Goal: Communication & Community: Answer question/provide support

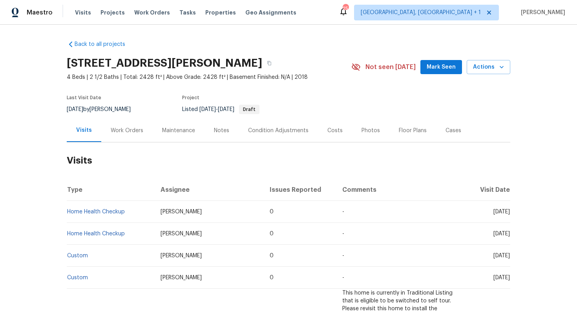
click at [129, 129] on div "Work Orders" at bounding box center [127, 131] width 33 height 8
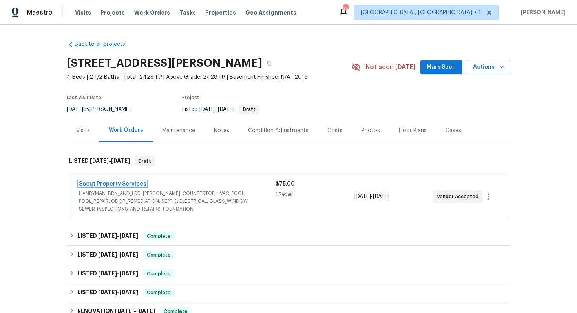
click at [110, 184] on link "Scout Property Services" at bounding box center [112, 183] width 67 height 5
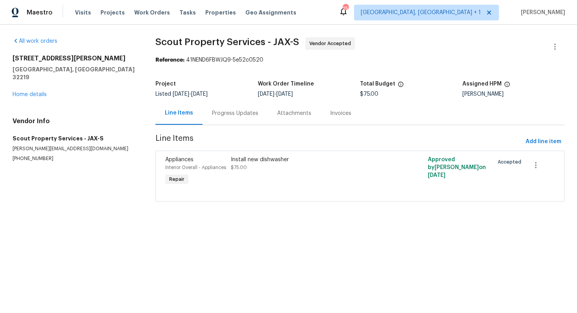
click at [236, 120] on div "Progress Updates" at bounding box center [234, 113] width 65 height 23
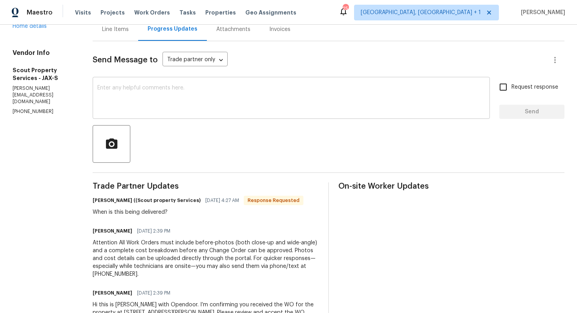
scroll to position [94, 0]
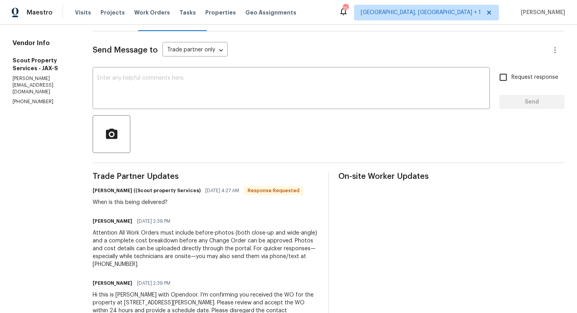
click at [95, 191] on h6 "Trevor Lucas ((Scout property Services)" at bounding box center [147, 191] width 108 height 8
copy h6 "Trevor"
click at [211, 96] on textarea at bounding box center [291, 88] width 388 height 27
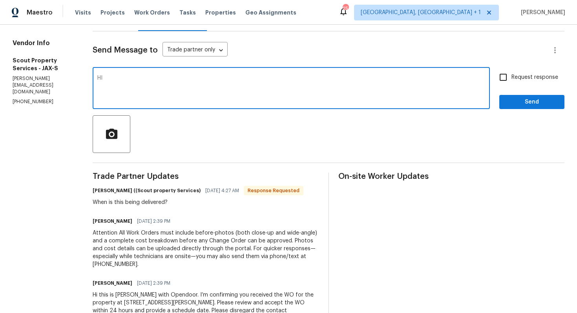
paste textarea "Trevor"
type textarea "Hi Trevor, let me get back to you shortly. Thanks!"
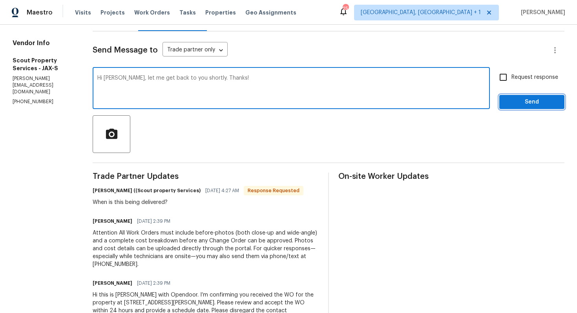
click at [524, 102] on span "Send" at bounding box center [531, 102] width 53 height 10
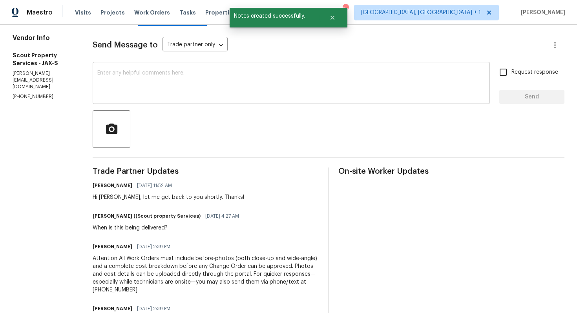
scroll to position [104, 0]
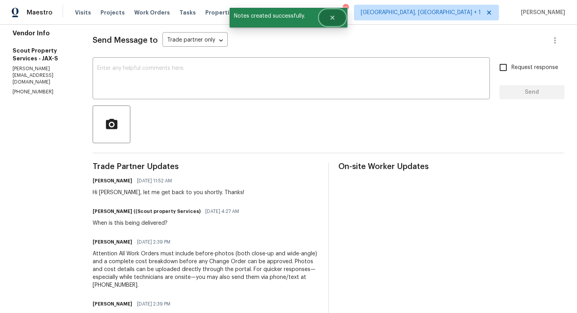
click at [333, 13] on button "Close" at bounding box center [332, 18] width 26 height 16
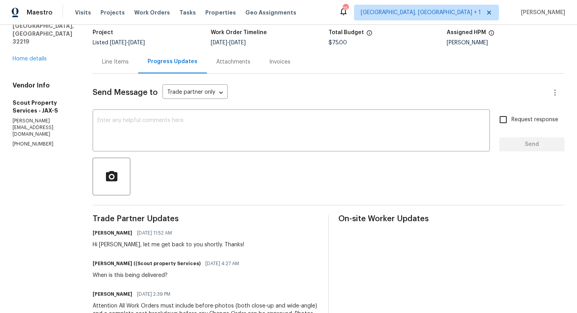
scroll to position [65, 0]
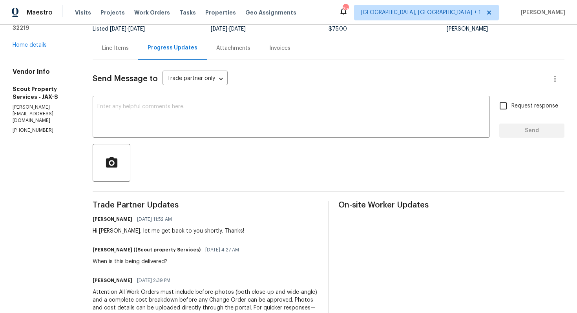
click at [111, 264] on div "When is this being delivered?" at bounding box center [168, 262] width 151 height 8
copy div "When is this being delivered?"
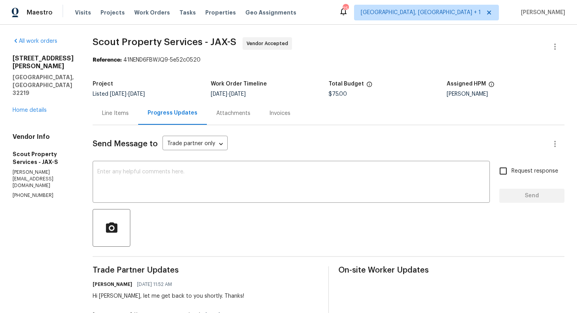
click at [113, 113] on div "Line Items" at bounding box center [115, 113] width 27 height 8
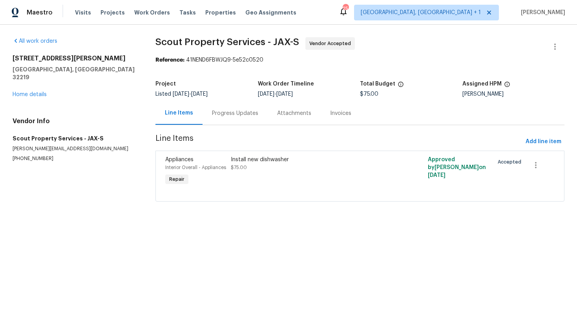
click at [241, 117] on div "Progress Updates" at bounding box center [235, 113] width 46 height 8
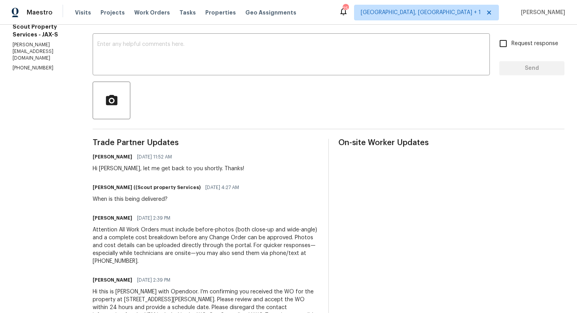
scroll to position [133, 0]
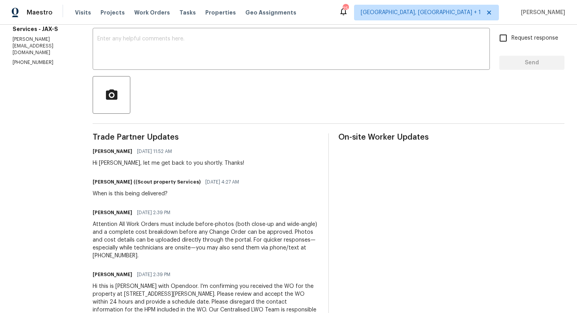
click at [118, 194] on div "When is this being delivered?" at bounding box center [168, 194] width 151 height 8
copy div "When is this being delivered?"
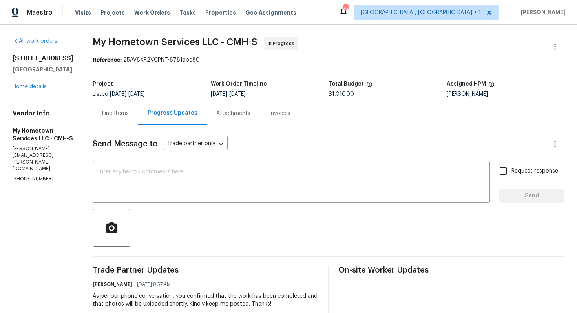
click at [393, 42] on span "My Hometown Services LLC - CMH-S In Progress" at bounding box center [319, 46] width 453 height 19
click at [25, 176] on p "(740) 785-6913" at bounding box center [43, 179] width 61 height 7
copy p "(740) 785-6913"
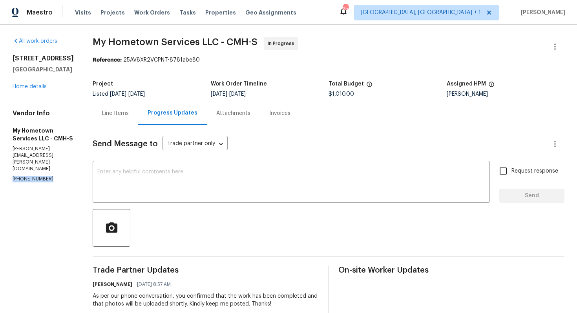
click at [49, 159] on p "zach.diles@yahoo.com" at bounding box center [43, 159] width 61 height 27
copy p "zach.diles@yahoo.com"
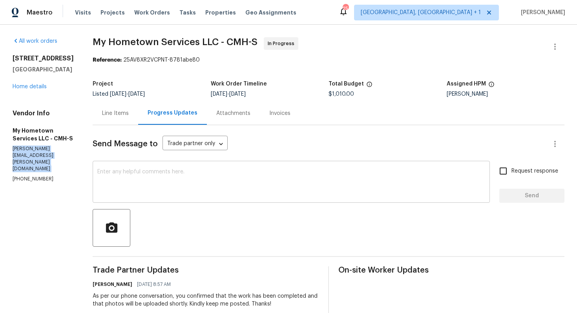
click at [180, 198] on div "x ​" at bounding box center [291, 183] width 397 height 40
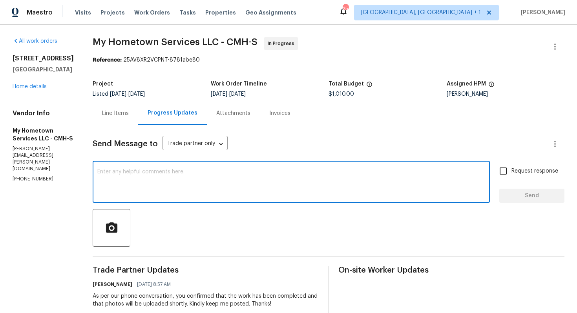
paste textarea "Hi Team, we sent you email to get a status update on the work order. Please fee…"
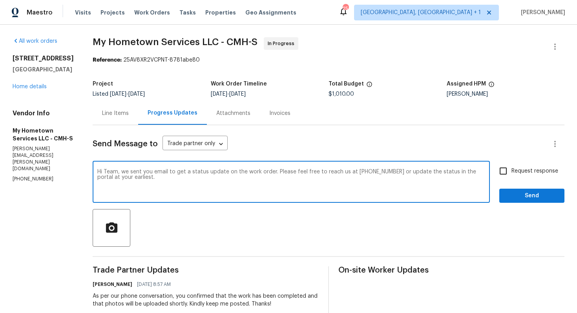
type textarea "Hi Team, we sent you email to get a status update on the work order. Please fee…"
click at [507, 174] on input "Request response" at bounding box center [503, 171] width 16 height 16
checkbox input "true"
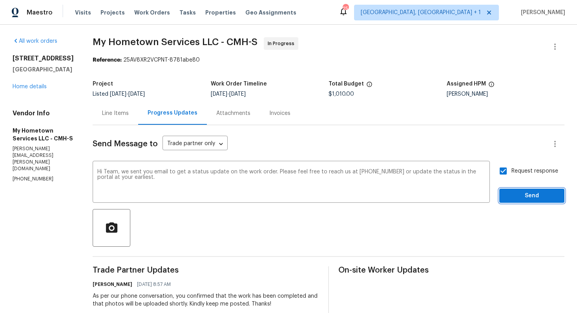
click at [519, 199] on span "Send" at bounding box center [531, 196] width 53 height 10
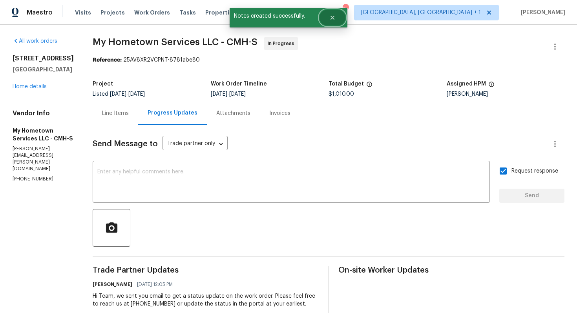
click at [332, 19] on icon "Close" at bounding box center [332, 18] width 6 height 6
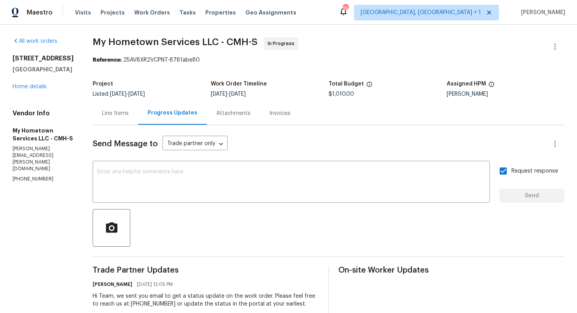
click at [40, 89] on link "Home details" at bounding box center [30, 86] width 34 height 5
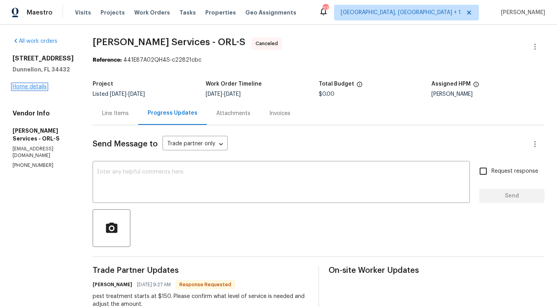
click at [28, 85] on link "Home details" at bounding box center [30, 86] width 34 height 5
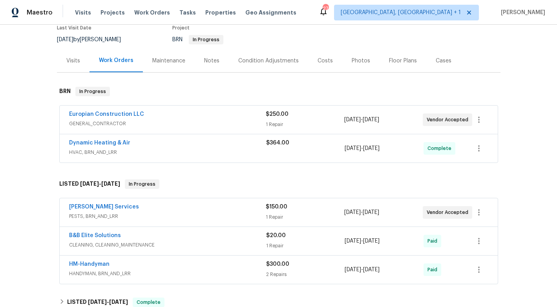
scroll to position [70, 0]
click at [94, 206] on link "Massey Services" at bounding box center [104, 206] width 70 height 5
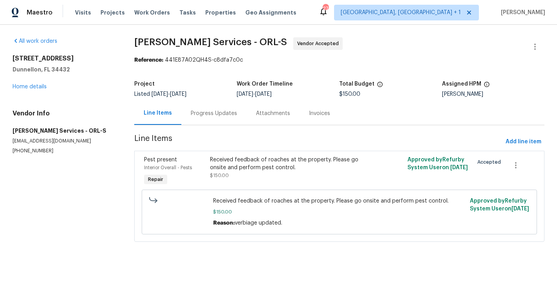
click at [196, 108] on div "Progress Updates" at bounding box center [213, 113] width 65 height 23
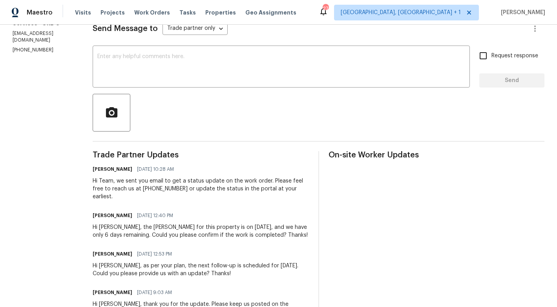
scroll to position [121, 0]
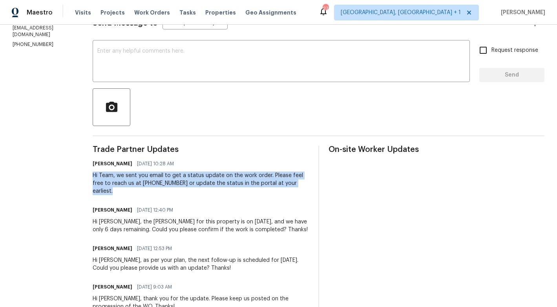
drag, startPoint x: 118, startPoint y: 176, endPoint x: 170, endPoint y: 194, distance: 55.3
click at [170, 194] on div "Hi Team, we sent you email to get a status update on the work order. Please fee…" at bounding box center [201, 183] width 216 height 24
copy div "Hi Team, we sent you email to get a status update on the work order. Please fee…"
click at [281, 102] on div at bounding box center [319, 107] width 452 height 38
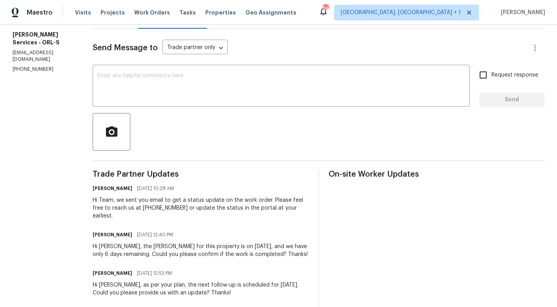
scroll to position [0, 0]
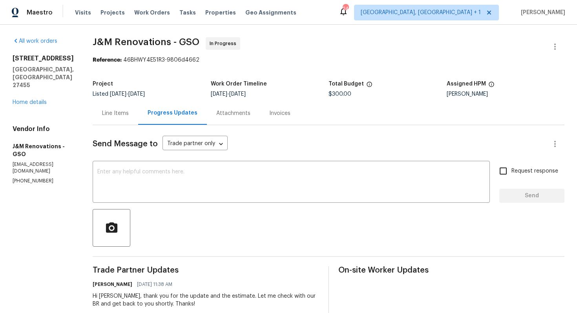
click at [117, 113] on div "Line Items" at bounding box center [115, 113] width 27 height 8
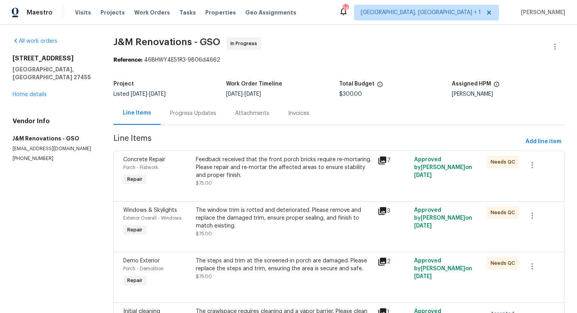
click at [191, 115] on div "Progress Updates" at bounding box center [193, 113] width 46 height 8
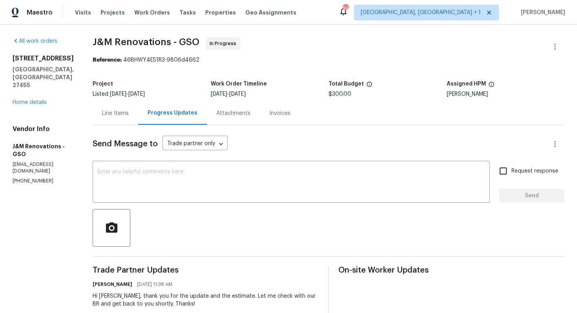
click at [122, 113] on div "Line Items" at bounding box center [115, 113] width 27 height 8
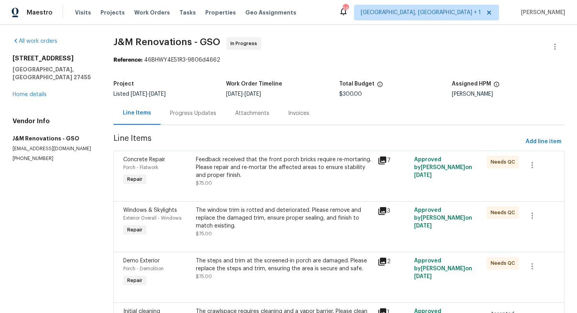
scroll to position [71, 0]
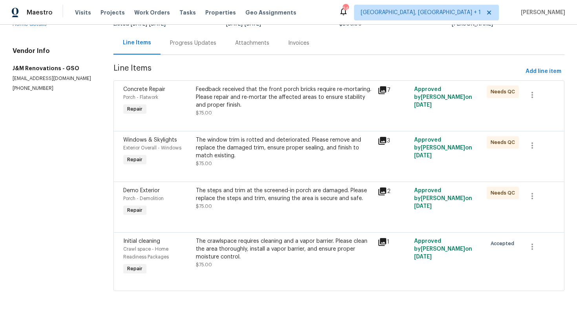
click at [237, 253] on div "The crawlspace requires cleaning and a vapor barrier. Please clean the area tho…" at bounding box center [284, 249] width 177 height 24
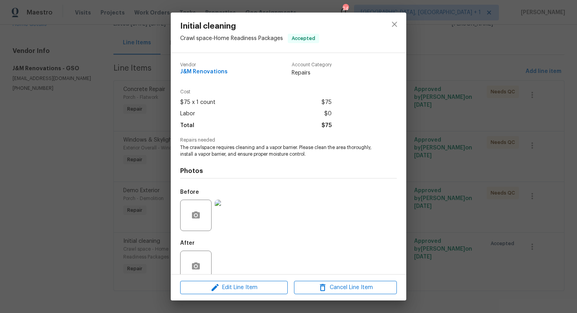
scroll to position [16, 0]
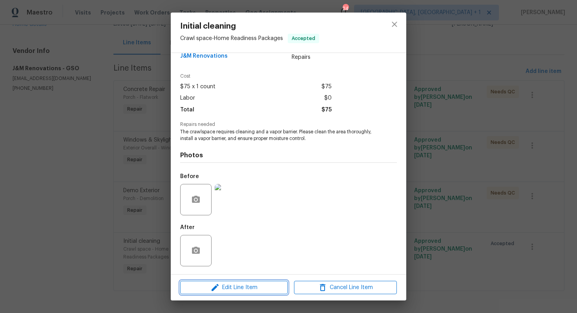
click at [224, 289] on span "Edit Line Item" at bounding box center [233, 288] width 103 height 10
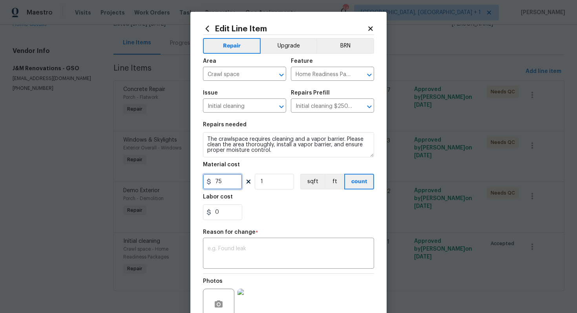
click at [228, 185] on input "75" at bounding box center [222, 182] width 39 height 16
type input "3000"
click at [248, 247] on textarea at bounding box center [289, 254] width 162 height 16
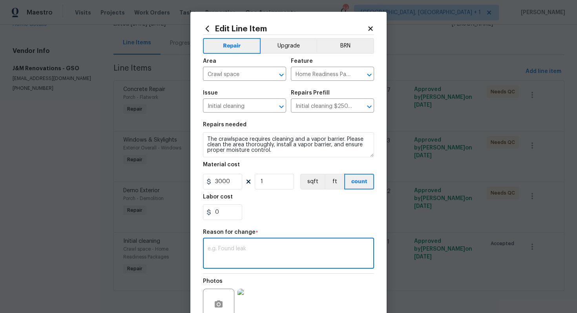
scroll to position [74, 0]
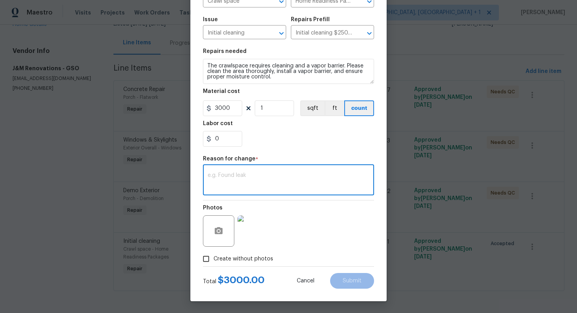
click at [257, 186] on textarea at bounding box center [289, 181] width 162 height 16
paste textarea "(AM) Updated cost per BR team approval."
type textarea "(AM) Updated cost per BR team approval."
click at [351, 280] on span "Submit" at bounding box center [352, 281] width 19 height 6
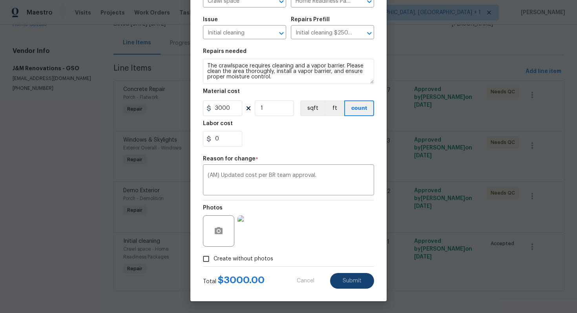
type input "75"
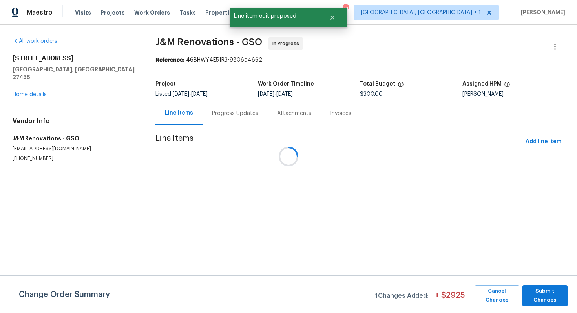
scroll to position [0, 0]
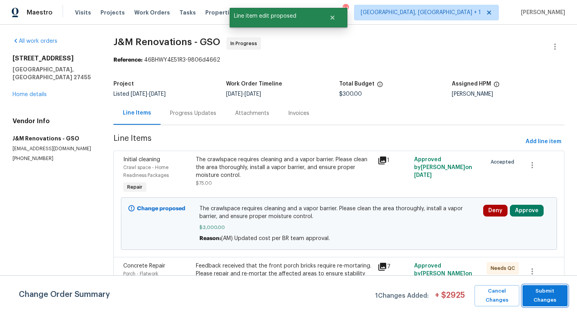
click at [537, 300] on span "Submit Changes" at bounding box center [544, 296] width 37 height 18
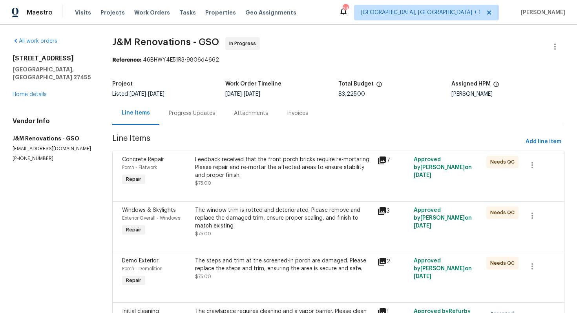
click at [186, 113] on div "Progress Updates" at bounding box center [192, 113] width 46 height 8
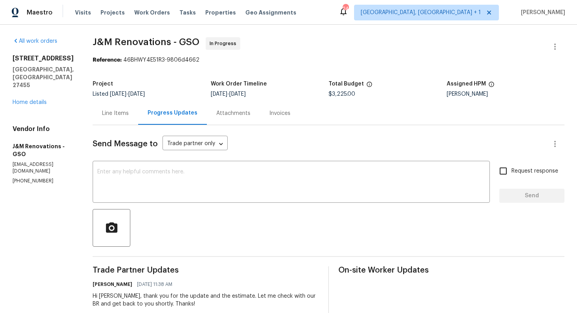
click at [122, 113] on div "Line Items" at bounding box center [115, 113] width 27 height 8
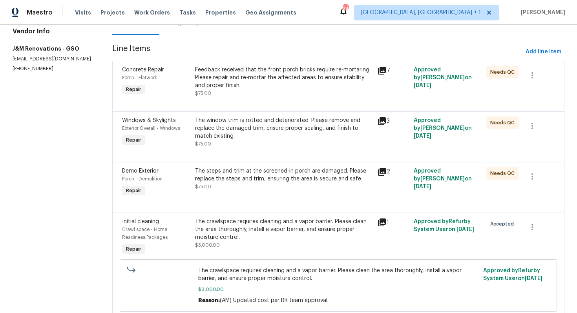
scroll to position [69, 0]
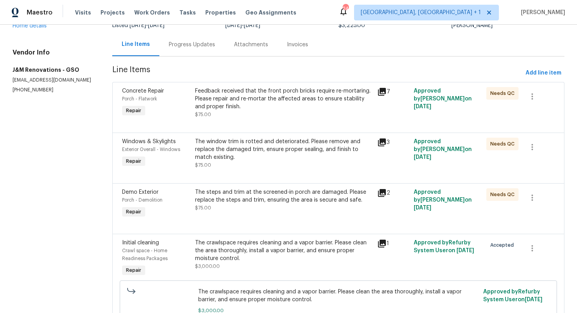
click at [228, 116] on div "Feedback received that the front porch bricks require re-mortaring. Please repa…" at bounding box center [283, 102] width 177 height 31
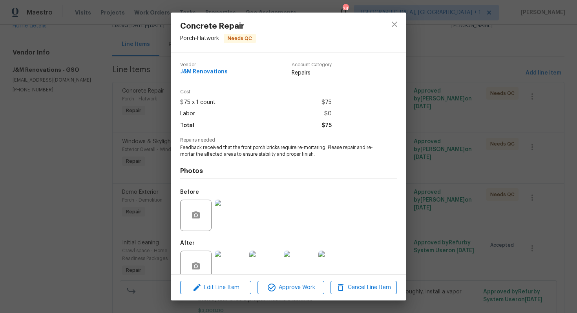
scroll to position [16, 0]
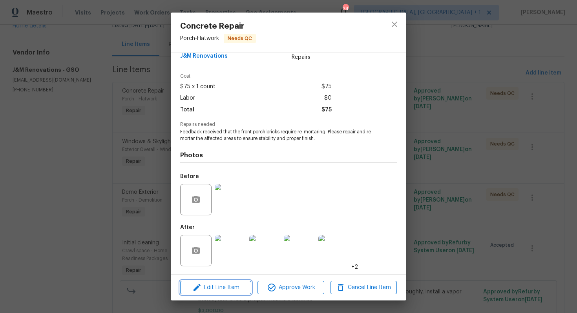
click at [218, 289] on span "Edit Line Item" at bounding box center [215, 288] width 66 height 10
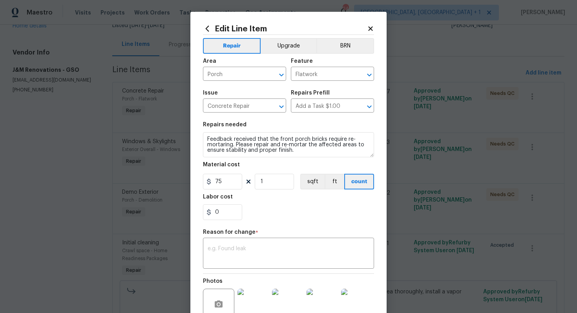
click at [230, 191] on section "Repairs needed Feedback received that the front porch bricks require re-mortari…" at bounding box center [288, 171] width 171 height 108
click at [234, 177] on input "75" at bounding box center [222, 182] width 39 height 16
type input "150"
click at [248, 248] on textarea at bounding box center [289, 254] width 162 height 16
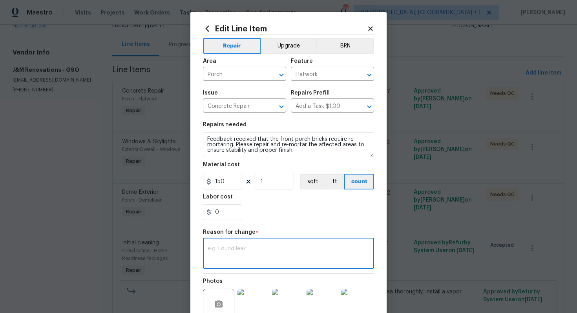
paste textarea "(AM) Updated per vendor’s final cost."
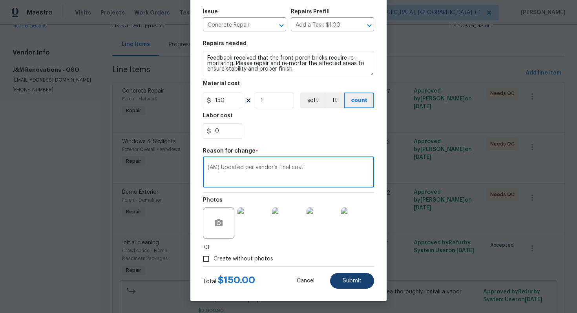
type textarea "(AM) Updated per vendor’s final cost."
click at [349, 279] on span "Submit" at bounding box center [352, 281] width 19 height 6
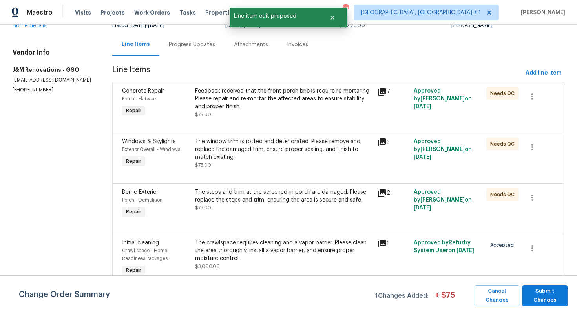
scroll to position [0, 0]
click at [543, 291] on span "Submit Changes" at bounding box center [544, 296] width 37 height 18
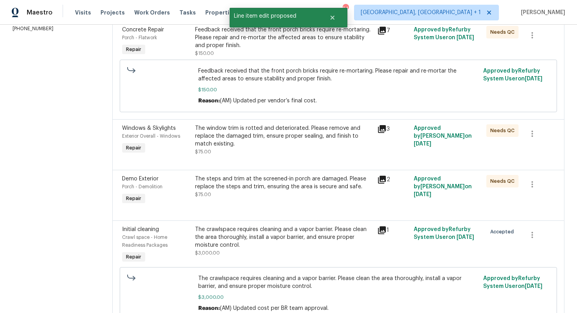
scroll to position [131, 0]
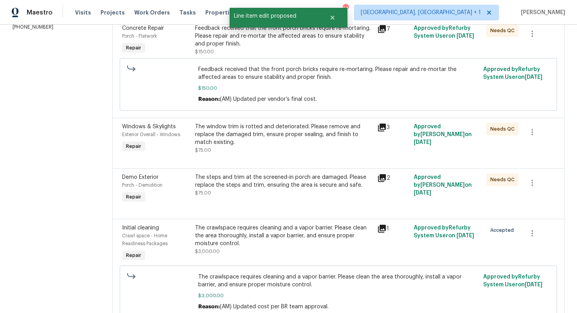
click at [253, 154] on div "The window trim is rotted and deteriorated. Please remove and replace the damag…" at bounding box center [283, 138] width 177 height 31
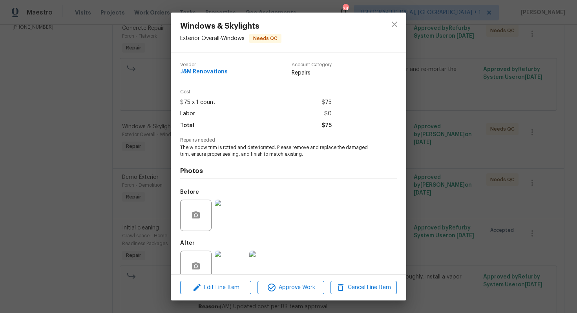
scroll to position [16, 0]
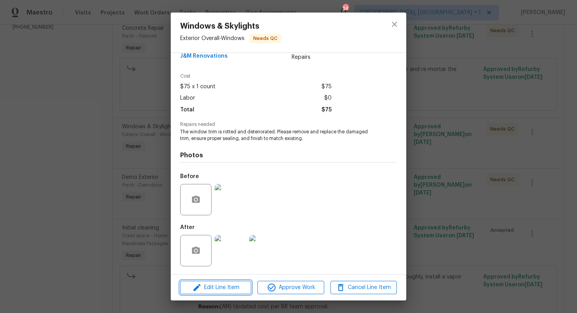
click at [211, 284] on span "Edit Line Item" at bounding box center [215, 288] width 66 height 10
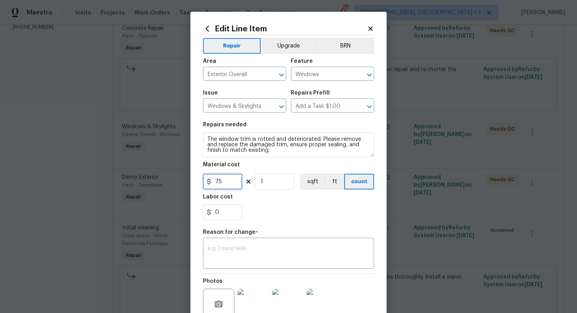
click at [233, 179] on input "75" at bounding box center [222, 182] width 39 height 16
type input "150"
click at [237, 239] on div "Reason for change *" at bounding box center [288, 235] width 171 height 10
click at [232, 253] on textarea at bounding box center [289, 254] width 162 height 16
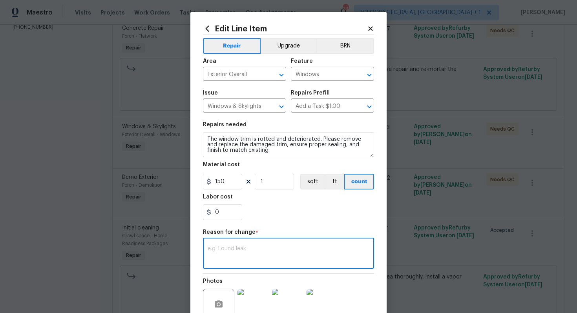
paste textarea "(AM) Updated per vendor’s final cost."
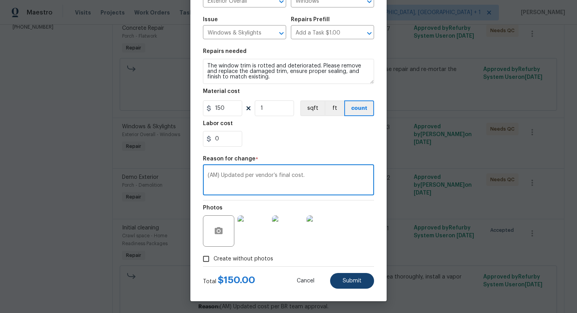
type textarea "(AM) Updated per vendor’s final cost."
click at [357, 279] on span "Submit" at bounding box center [352, 281] width 19 height 6
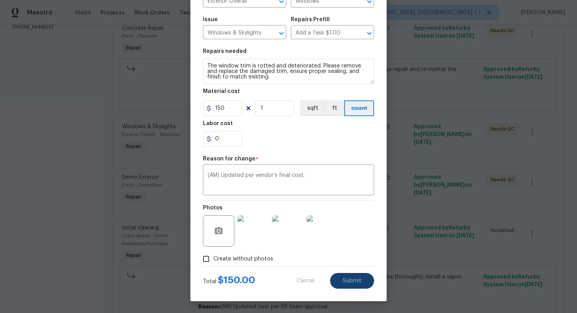
type input "75"
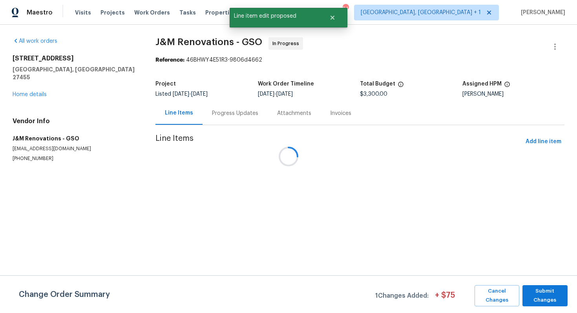
scroll to position [0, 0]
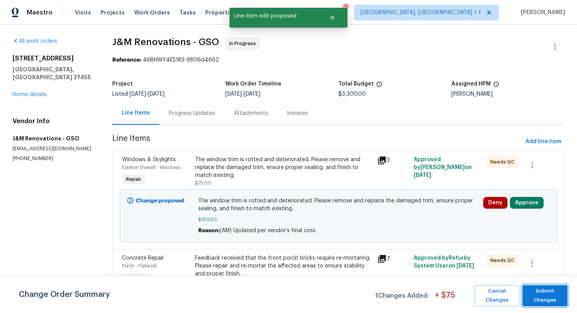
click at [536, 294] on span "Submit Changes" at bounding box center [544, 296] width 37 height 18
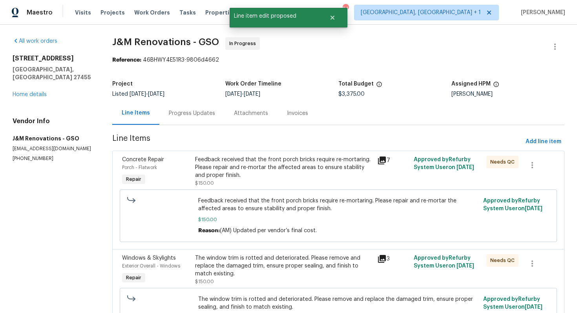
click at [188, 115] on div "Progress Updates" at bounding box center [192, 113] width 46 height 8
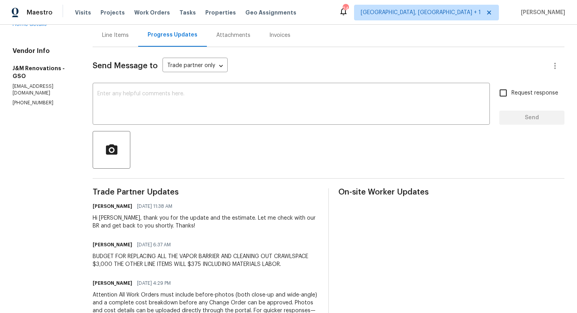
scroll to position [73, 0]
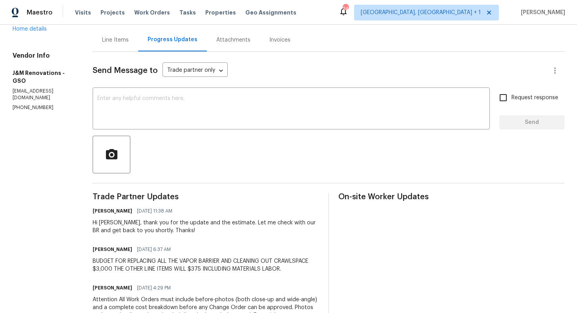
click at [107, 224] on div "Hi Joselyn, thank you for the update and the estimate. Let me check with our BR…" at bounding box center [206, 227] width 226 height 16
copy div "Joselyn"
click at [185, 116] on textarea at bounding box center [291, 109] width 388 height 27
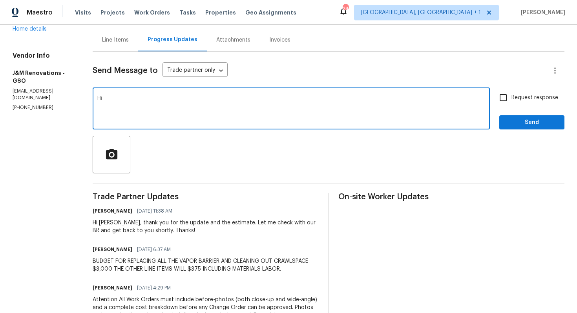
paste textarea "Joselyn"
type textarea "Hi Joselyn, the cost has been approved and updated. Kindly proceed with the WO …"
click at [506, 105] on input "Request response" at bounding box center [503, 97] width 16 height 16
checkbox input "true"
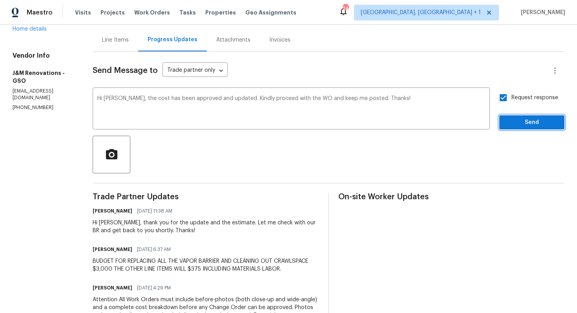
click at [521, 121] on span "Send" at bounding box center [531, 123] width 53 height 10
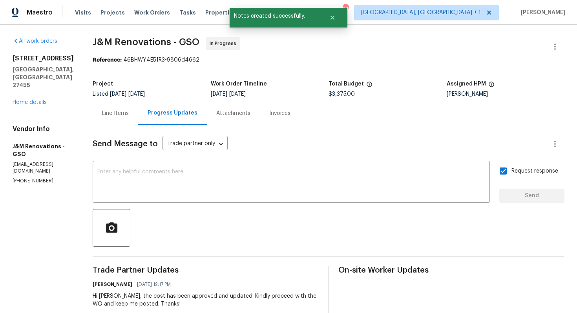
click at [123, 112] on div "Line Items" at bounding box center [115, 113] width 27 height 8
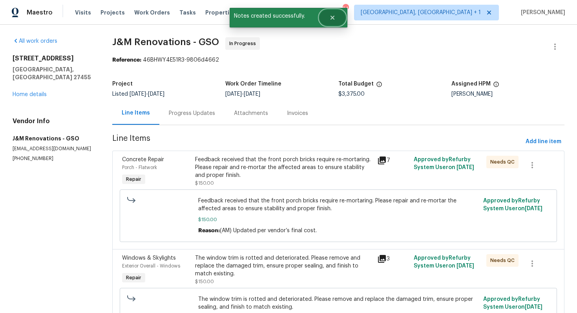
click at [334, 14] on button "Close" at bounding box center [332, 18] width 26 height 16
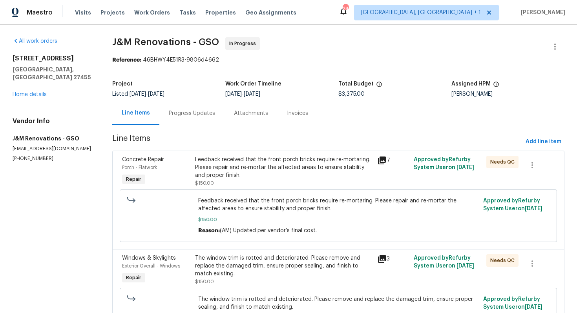
click at [183, 115] on div "Progress Updates" at bounding box center [192, 113] width 46 height 8
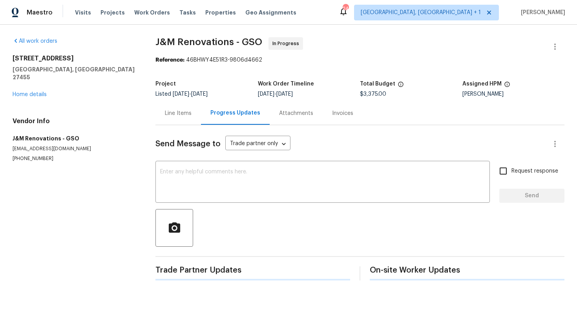
click at [36, 80] on div "4108 Ridgedale Dr Greensboro, NC 27455 Home details" at bounding box center [75, 77] width 124 height 44
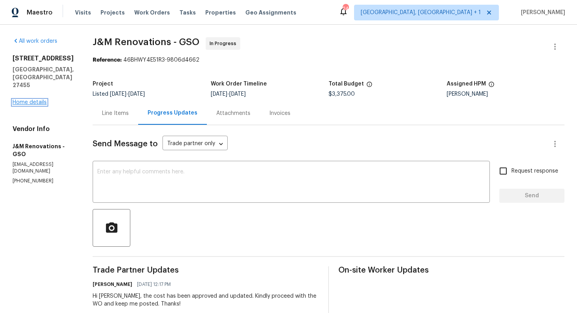
click at [27, 100] on link "Home details" at bounding box center [30, 102] width 34 height 5
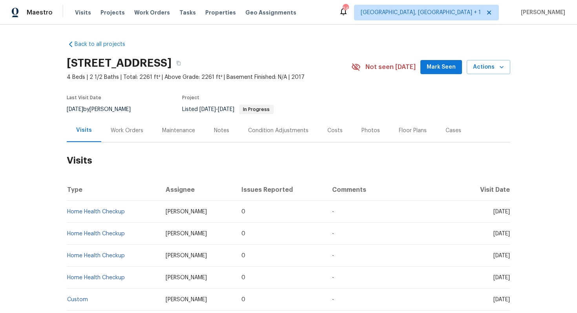
click at [126, 130] on div "Work Orders" at bounding box center [127, 131] width 33 height 8
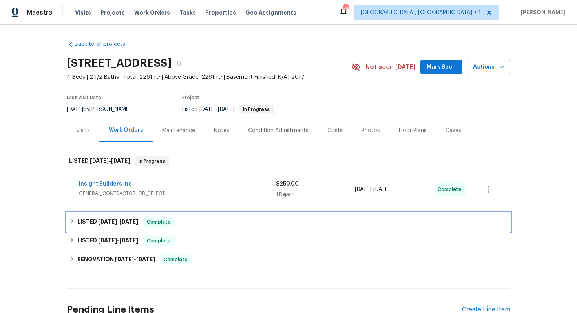
click at [111, 226] on h6 "LISTED [DATE] - [DATE]" at bounding box center [107, 221] width 61 height 9
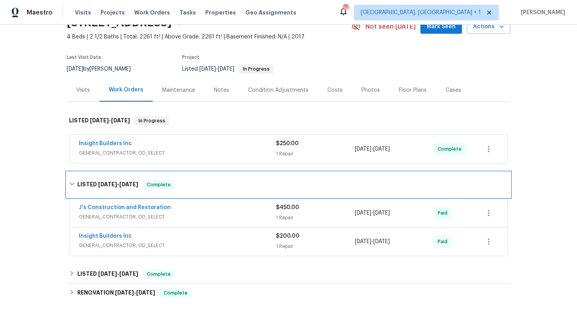
scroll to position [22, 0]
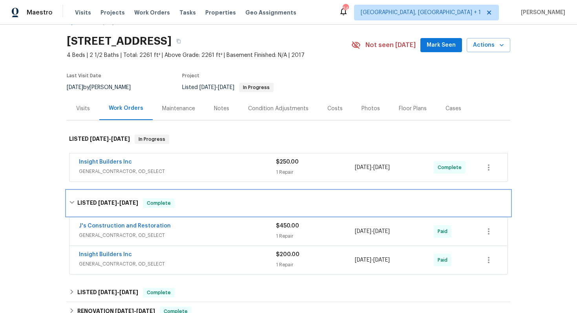
click at [86, 198] on div "LISTED [DATE] - [DATE] Complete" at bounding box center [288, 203] width 443 height 25
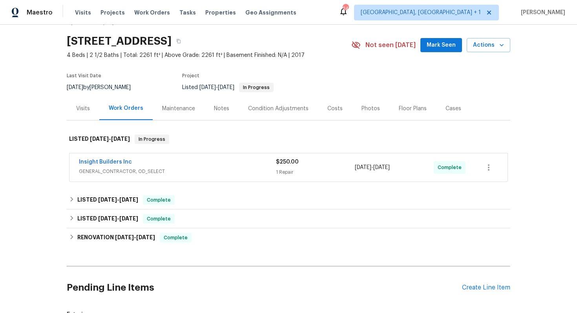
click at [355, 84] on section "[STREET_ADDRESS] 4 Beds | 2 1/2 Baths | Total: 2261 ft² | Above Grade: 2261 ft²…" at bounding box center [288, 64] width 443 height 66
